Goal: Transaction & Acquisition: Obtain resource

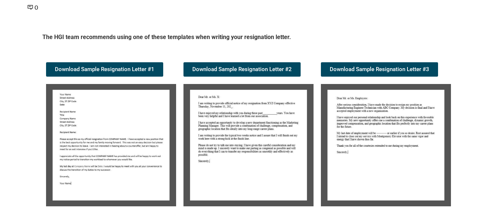
scroll to position [103, 0]
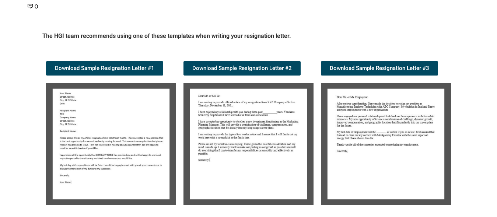
click at [87, 145] on img at bounding box center [111, 144] width 130 height 122
click at [272, 134] on img at bounding box center [249, 144] width 130 height 122
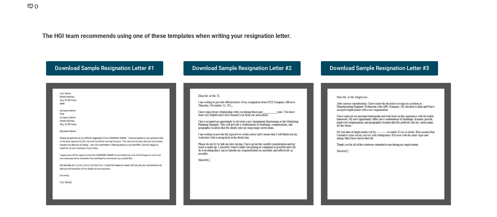
drag, startPoint x: 105, startPoint y: 144, endPoint x: 59, endPoint y: 169, distance: 53.0
click at [59, 169] on img at bounding box center [111, 144] width 130 height 122
click at [107, 67] on span "Download Sample Resignation Letter #1" at bounding box center [105, 69] width 100 height 6
click at [392, 146] on img at bounding box center [386, 144] width 130 height 122
click at [239, 66] on span "Download Sample Resignation Letter #2" at bounding box center [242, 69] width 100 height 6
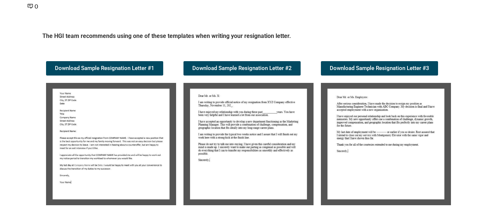
click at [94, 148] on img at bounding box center [111, 144] width 130 height 122
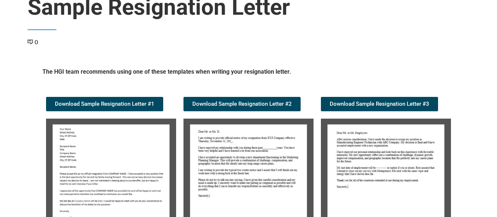
scroll to position [88, 0]
